Goal: Task Accomplishment & Management: Complete application form

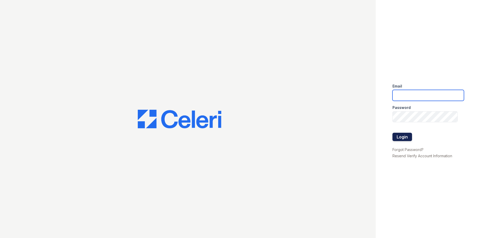
type input "[EMAIL_ADDRESS][DOMAIN_NAME]"
click at [404, 135] on button "Login" at bounding box center [402, 136] width 20 height 8
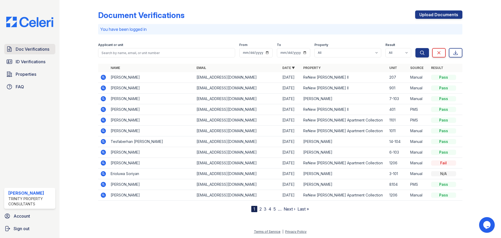
click at [40, 51] on span "Doc Verifications" at bounding box center [33, 49] width 34 height 6
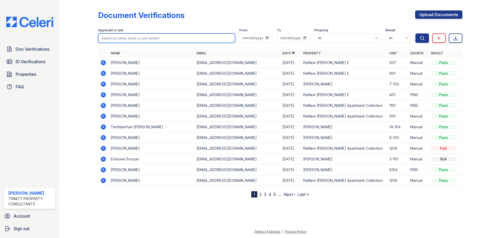
click at [139, 38] on input "search" at bounding box center [166, 37] width 137 height 9
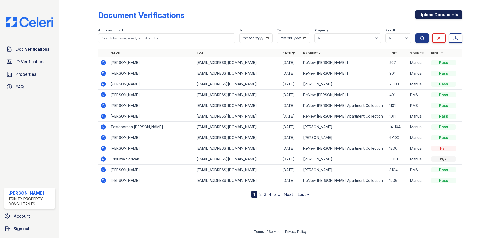
click at [428, 15] on link "Upload Documents" at bounding box center [438, 14] width 47 height 8
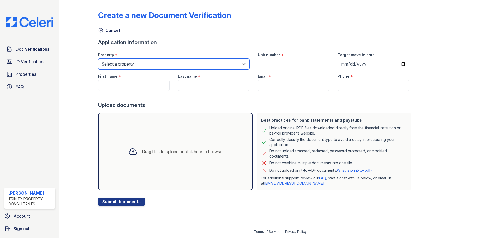
click at [138, 63] on select "Select a property ReNew [PERSON_NAME] Apartment Collection ReNew [PERSON_NAME] …" at bounding box center [173, 63] width 151 height 11
select select "72"
click at [98, 58] on select "Select a property ReNew [PERSON_NAME] Apartment Collection ReNew [PERSON_NAME] …" at bounding box center [173, 63] width 151 height 11
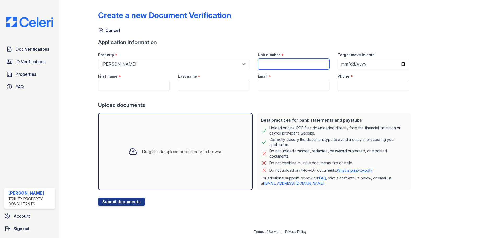
click at [290, 65] on input "Unit number" at bounding box center [293, 63] width 71 height 11
type input "17-201"
type input "[DATE]"
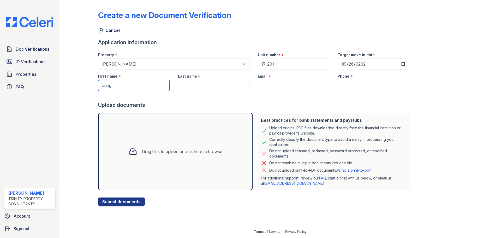
type input "Cung"
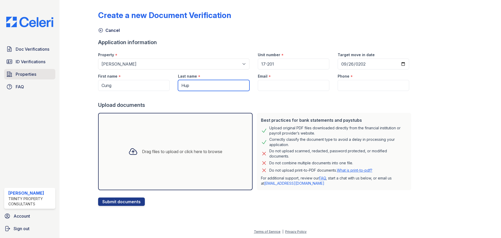
type input "Hup"
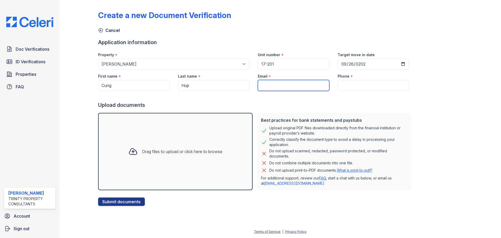
click at [290, 84] on input "Email" at bounding box center [293, 85] width 71 height 11
paste input "[EMAIL_ADDRESS][DOMAIN_NAME]"
type input "[EMAIL_ADDRESS][DOMAIN_NAME]"
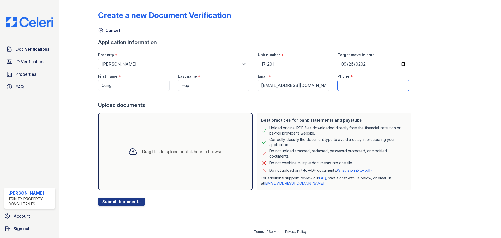
click at [364, 85] on input "Phone" at bounding box center [372, 85] width 71 height 11
paste input "[PHONE_NUMBER]"
type input "[PHONE_NUMBER]"
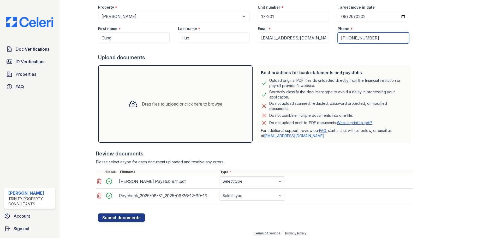
scroll to position [49, 0]
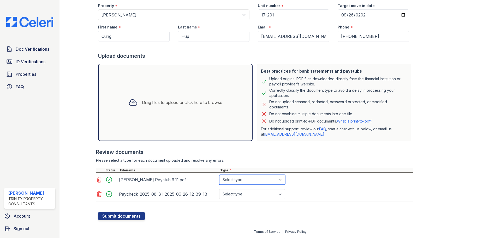
click at [242, 181] on select "Select type Paystub Bank Statement Offer Letter Tax Documents Benefit Award Let…" at bounding box center [252, 179] width 66 height 10
select select "paystub"
click at [219, 174] on select "Select type Paystub Bank Statement Offer Letter Tax Documents Benefit Award Let…" at bounding box center [252, 179] width 66 height 10
click at [245, 196] on select "Select type Paystub Bank Statement Offer Letter Tax Documents Benefit Award Let…" at bounding box center [252, 194] width 66 height 10
select select "paystub"
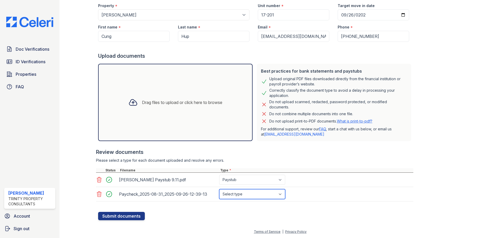
click at [219, 189] on select "Select type Paystub Bank Statement Offer Letter Tax Documents Benefit Award Let…" at bounding box center [252, 194] width 66 height 10
click at [129, 215] on button "Submit documents" at bounding box center [121, 215] width 47 height 8
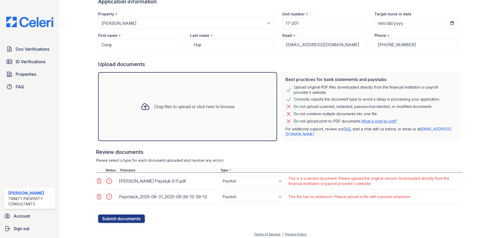
scroll to position [58, 0]
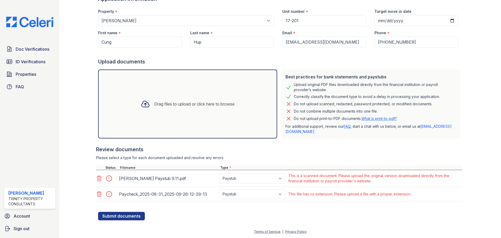
drag, startPoint x: 456, startPoint y: 79, endPoint x: 452, endPoint y: 69, distance: 10.5
click at [456, 79] on div "Best practices for bank statements and paystubs Upload original PDF files downl…" at bounding box center [370, 103] width 179 height 69
click at [99, 178] on icon at bounding box center [99, 178] width 6 height 6
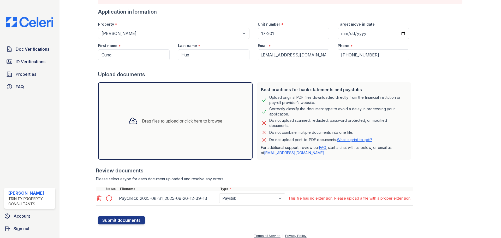
click at [99, 195] on icon at bounding box center [99, 198] width 6 height 6
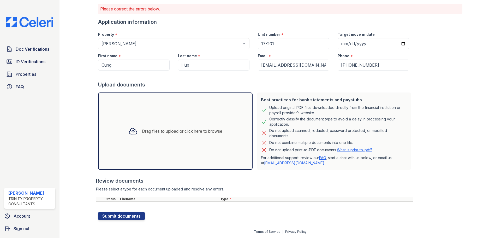
scroll to position [35, 0]
click at [339, 65] on input "[PHONE_NUMBER]" at bounding box center [372, 64] width 71 height 11
type input "4325220182"
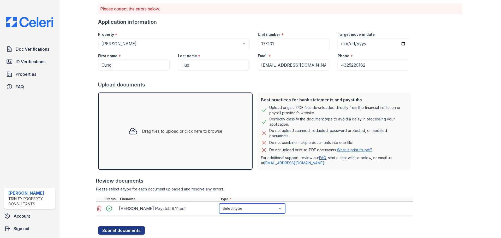
click at [236, 209] on select "Select type Paystub Bank Statement Offer Letter Tax Documents Benefit Award Let…" at bounding box center [252, 208] width 66 height 10
select select "paystub"
click at [219, 203] on select "Select type Paystub Bank Statement Offer Letter Tax Documents Benefit Award Let…" at bounding box center [252, 208] width 66 height 10
click at [129, 227] on button "Submit documents" at bounding box center [121, 230] width 47 height 8
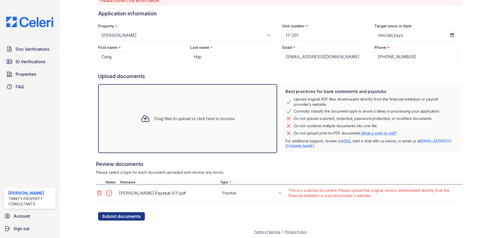
scroll to position [44, 0]
click at [97, 191] on icon at bounding box center [99, 192] width 4 height 5
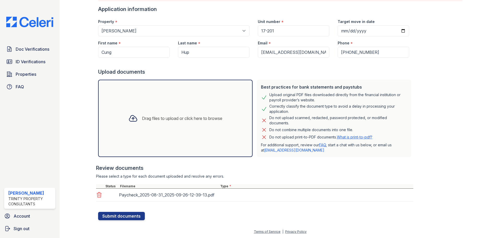
scroll to position [54, 0]
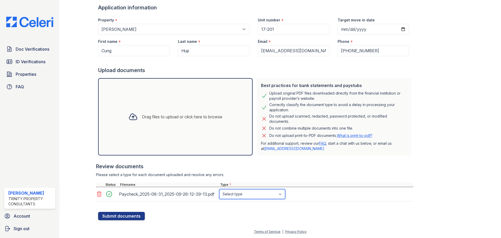
click at [242, 192] on select "Select type Paystub Bank Statement Offer Letter Tax Documents Benefit Award Let…" at bounding box center [252, 194] width 66 height 10
select select "paystub"
click at [219, 189] on select "Select type Paystub Bank Statement Offer Letter Tax Documents Benefit Award Let…" at bounding box center [252, 194] width 66 height 10
click at [133, 215] on button "Submit documents" at bounding box center [121, 215] width 47 height 8
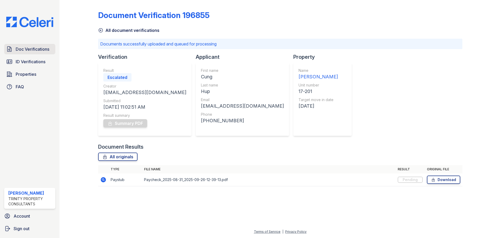
click at [37, 50] on span "Doc Verifications" at bounding box center [33, 49] width 34 height 6
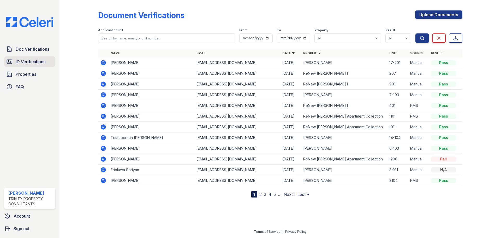
click at [39, 62] on span "ID Verifications" at bounding box center [31, 61] width 30 height 6
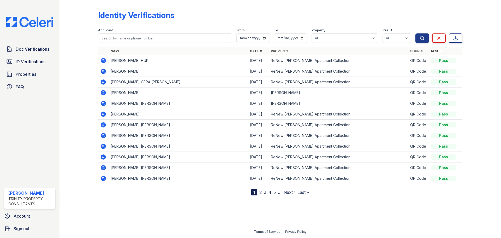
click at [90, 45] on div at bounding box center [83, 98] width 30 height 193
click at [34, 51] on span "Doc Verifications" at bounding box center [33, 49] width 34 height 6
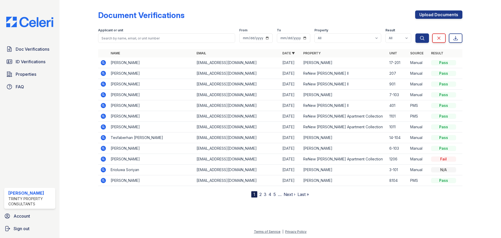
click at [103, 61] on icon at bounding box center [103, 62] width 5 height 5
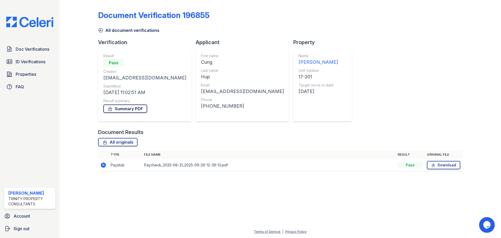
click at [127, 107] on link "Summary PDF" at bounding box center [125, 108] width 44 height 8
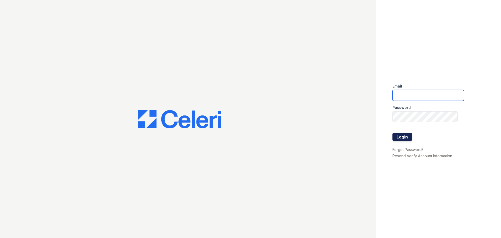
type input "[EMAIL_ADDRESS][DOMAIN_NAME]"
click at [399, 135] on button "Login" at bounding box center [402, 136] width 20 height 8
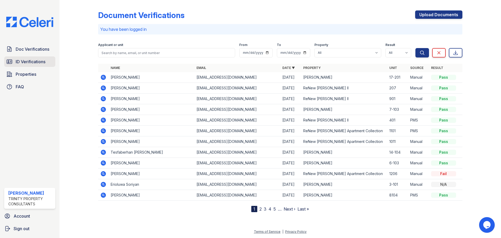
click at [38, 63] on span "ID Verifications" at bounding box center [31, 61] width 30 height 6
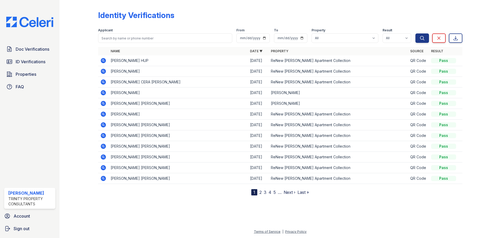
click at [102, 59] on icon at bounding box center [103, 60] width 6 height 6
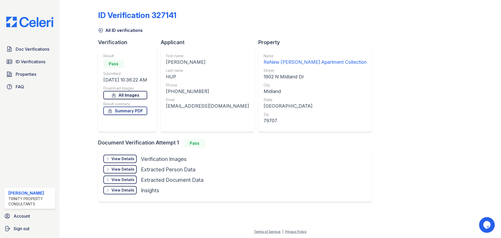
click at [142, 96] on link "All Images" at bounding box center [125, 95] width 44 height 8
